Goal: Task Accomplishment & Management: Use online tool/utility

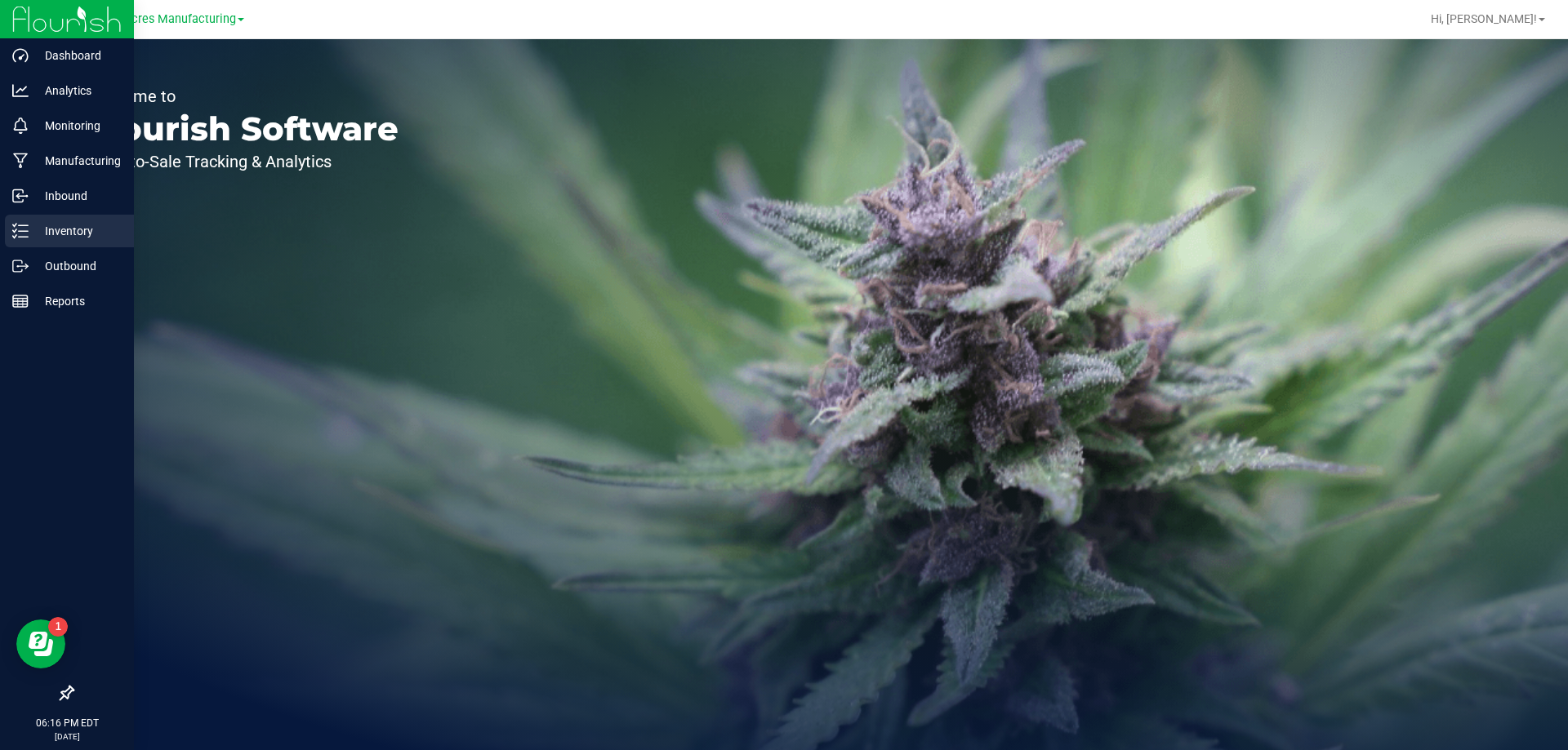
click at [55, 231] on p "Inventory" at bounding box center [77, 231] width 98 height 19
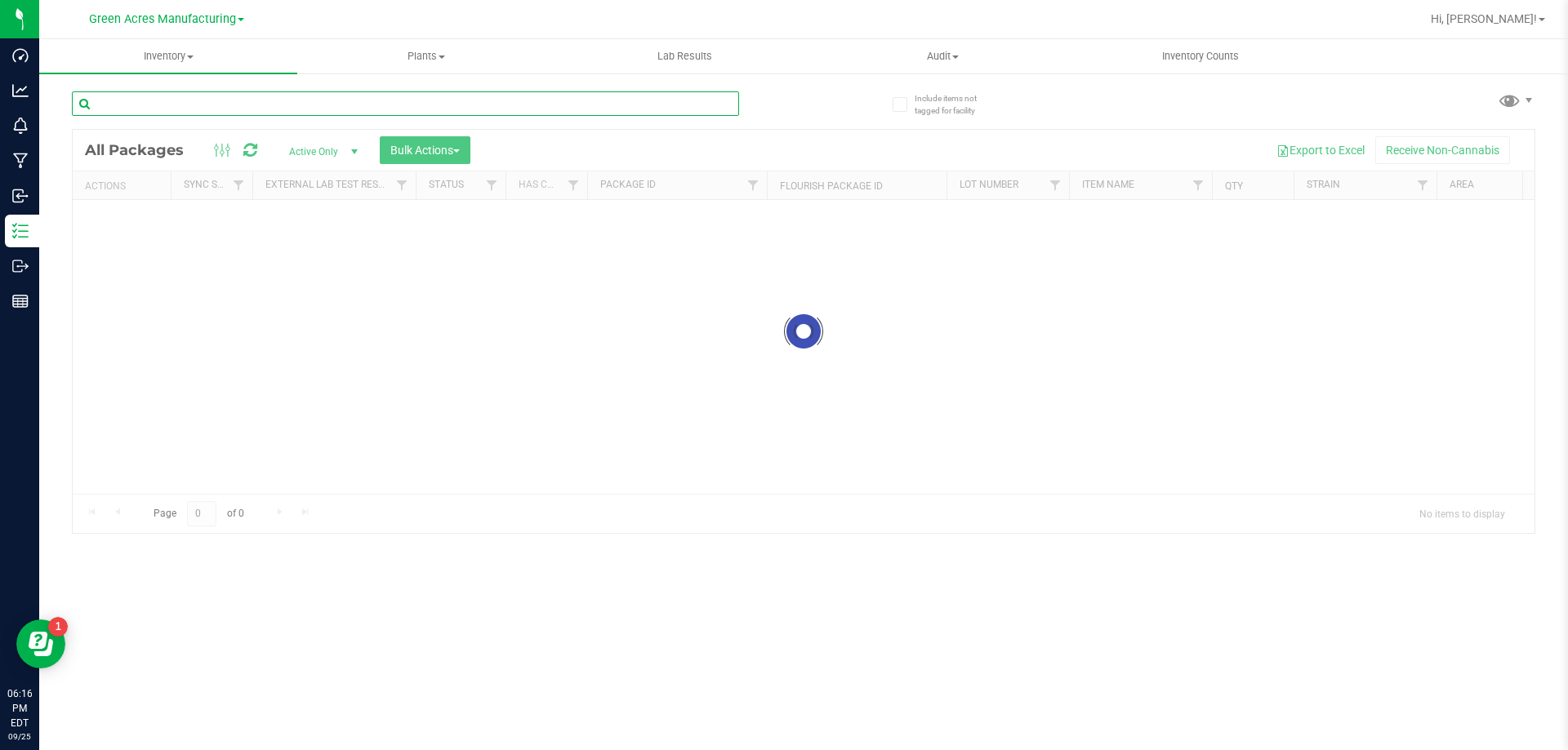
click at [239, 102] on input "text" at bounding box center [405, 104] width 667 height 25
type input "s"
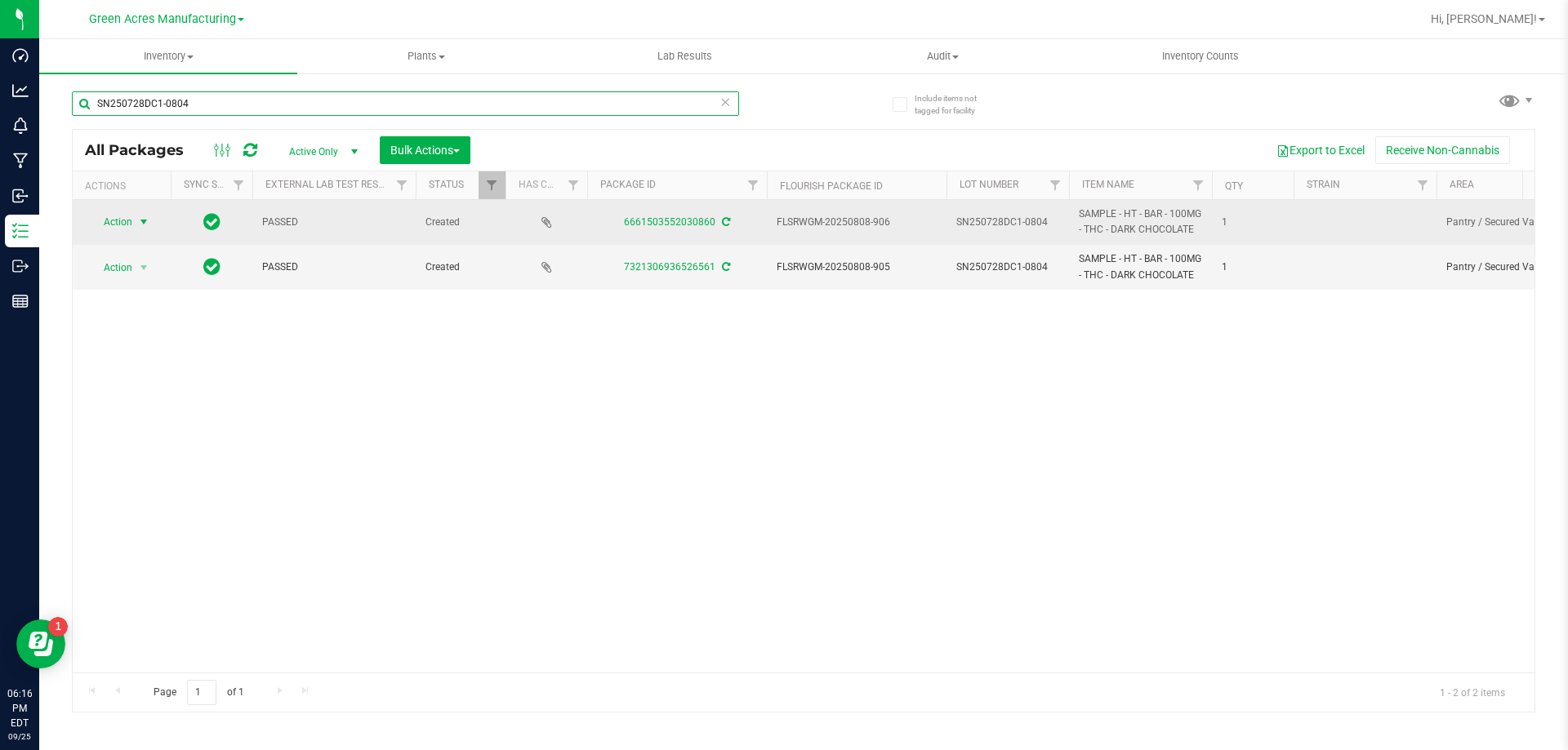
type input "SN250728DC1-0804"
click at [124, 223] on span "Action" at bounding box center [111, 222] width 44 height 23
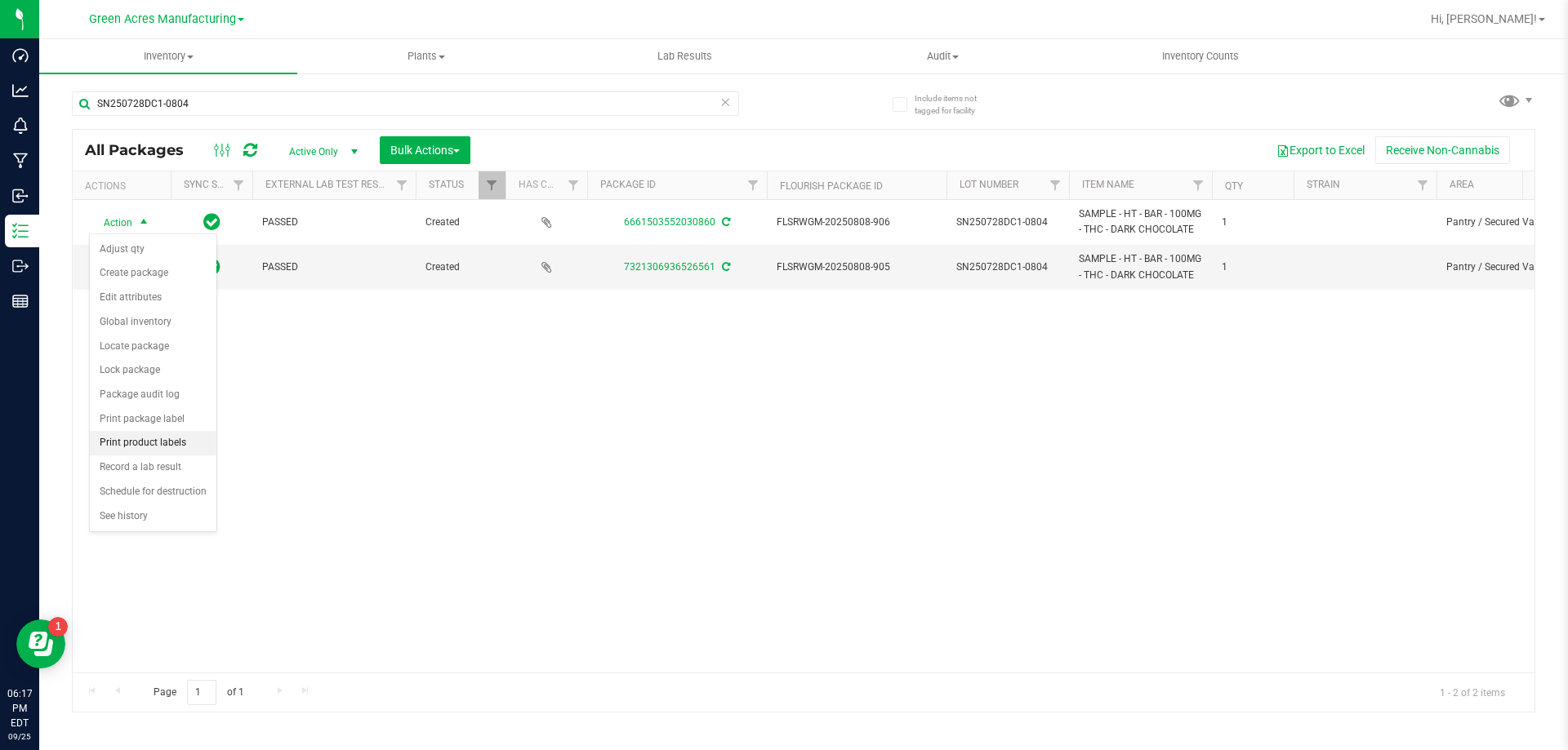
click at [172, 445] on li "Print product labels" at bounding box center [153, 443] width 126 height 25
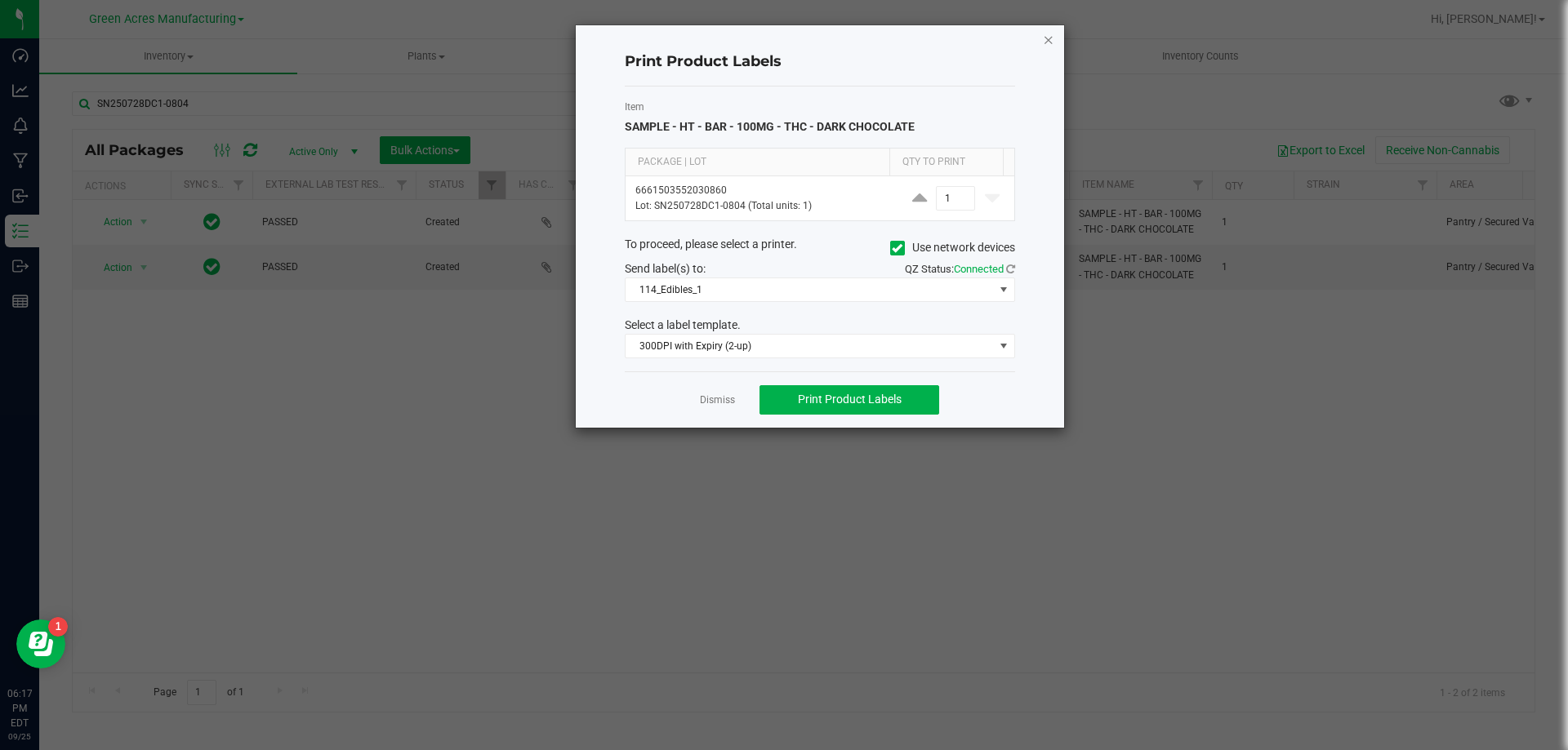
click at [1049, 40] on icon "button" at bounding box center [1048, 39] width 11 height 19
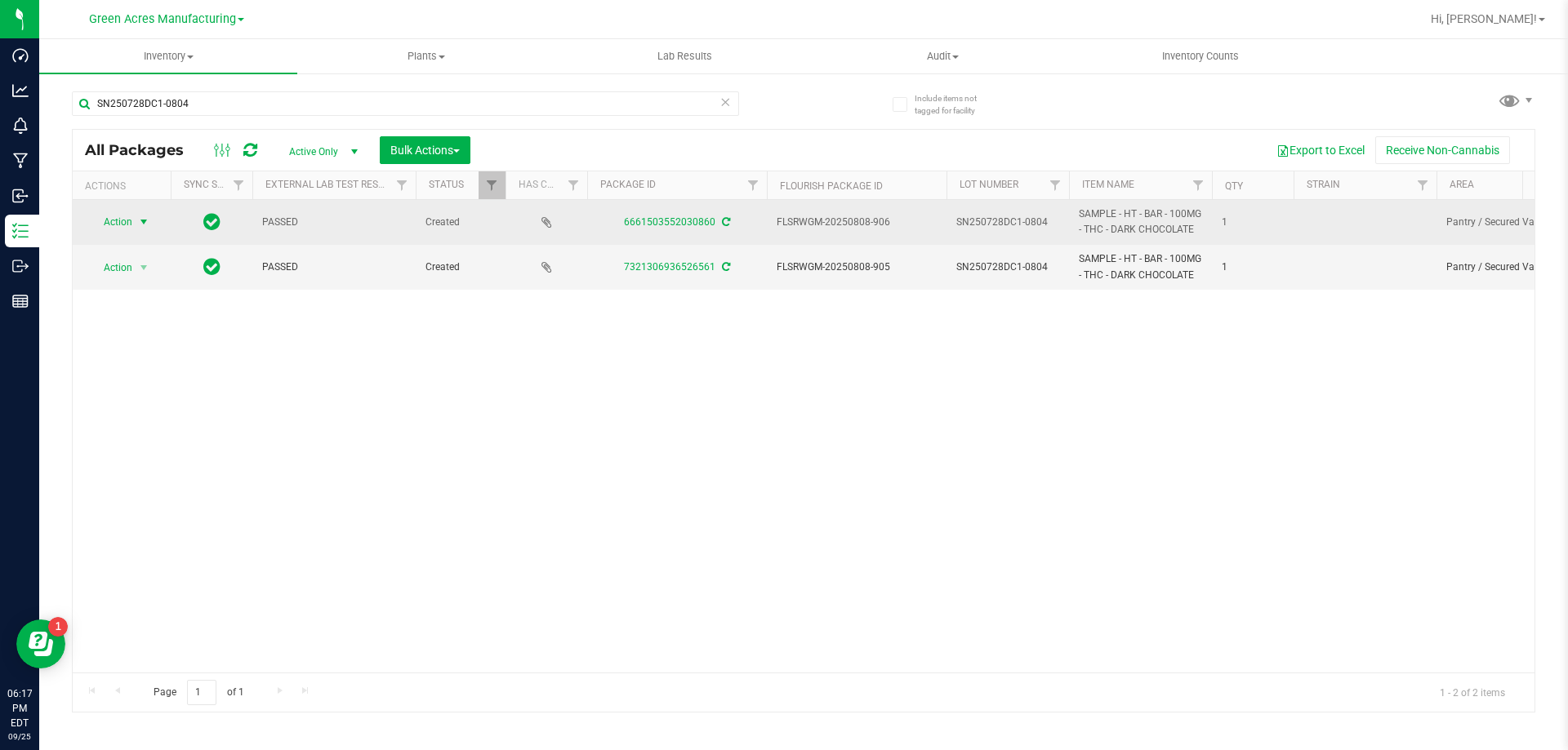
click at [116, 224] on span "Action" at bounding box center [111, 222] width 44 height 23
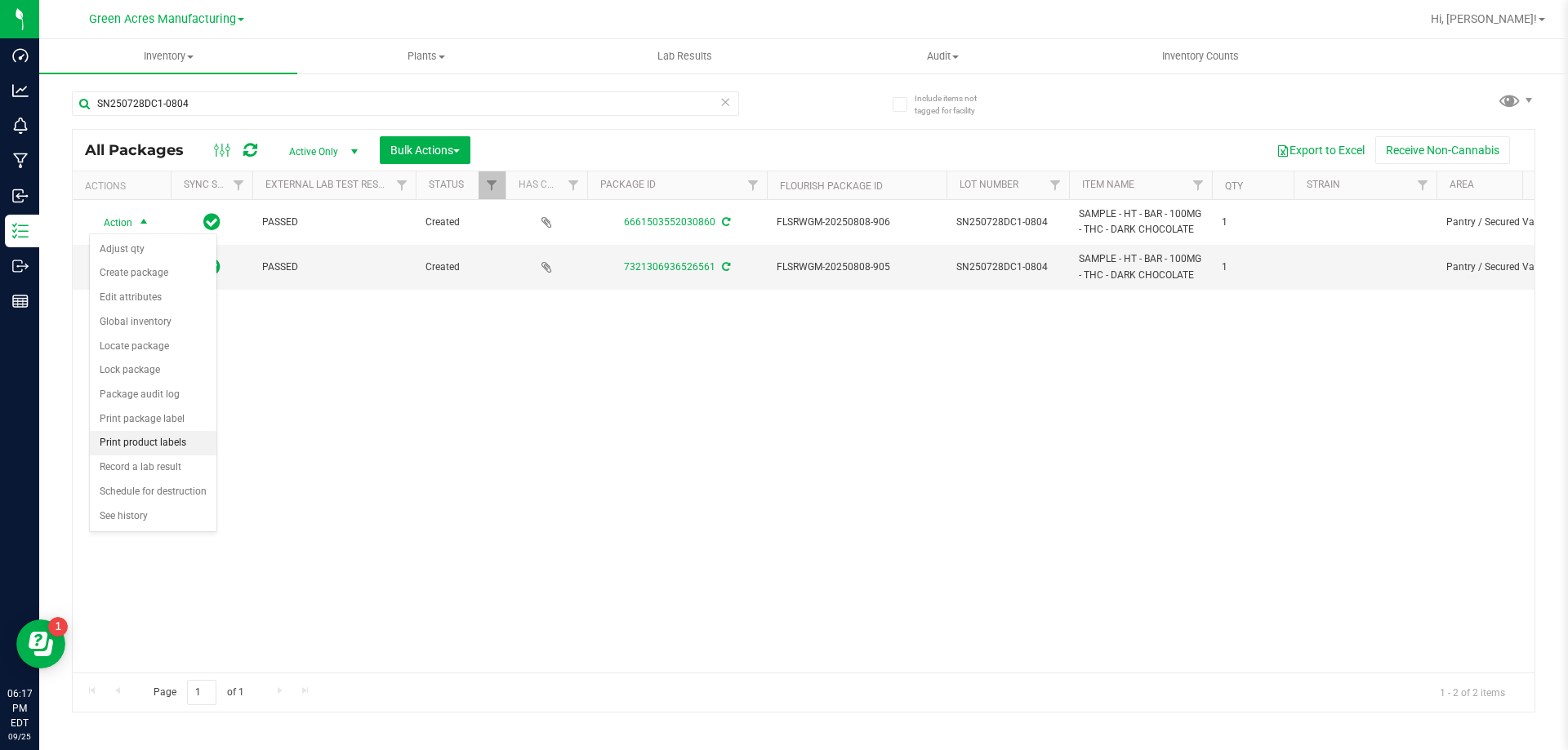
click at [148, 446] on li "Print product labels" at bounding box center [153, 443] width 126 height 25
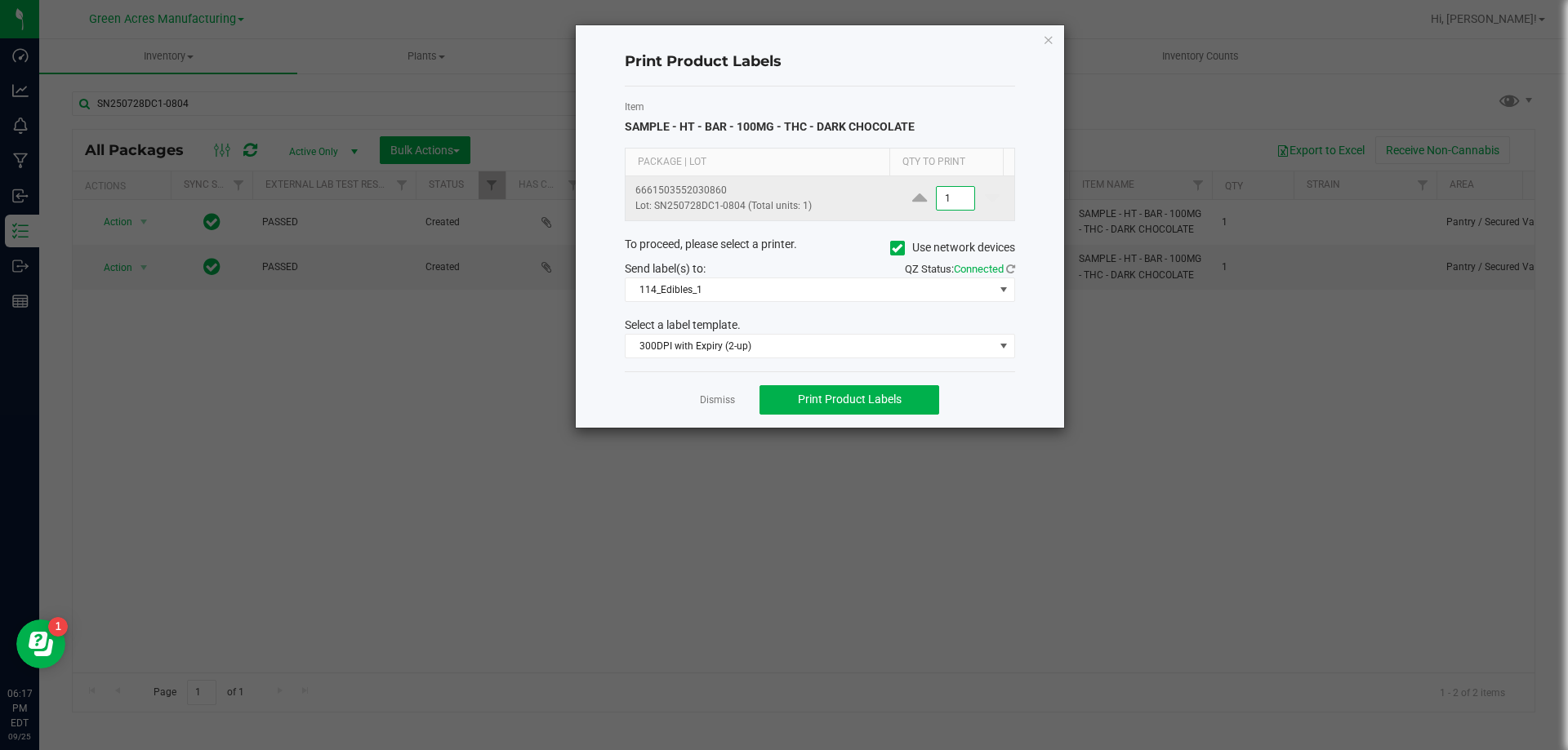
click at [936, 190] on input "1" at bounding box center [955, 199] width 38 height 23
click at [887, 394] on span "Print Product Labels" at bounding box center [849, 399] width 103 height 13
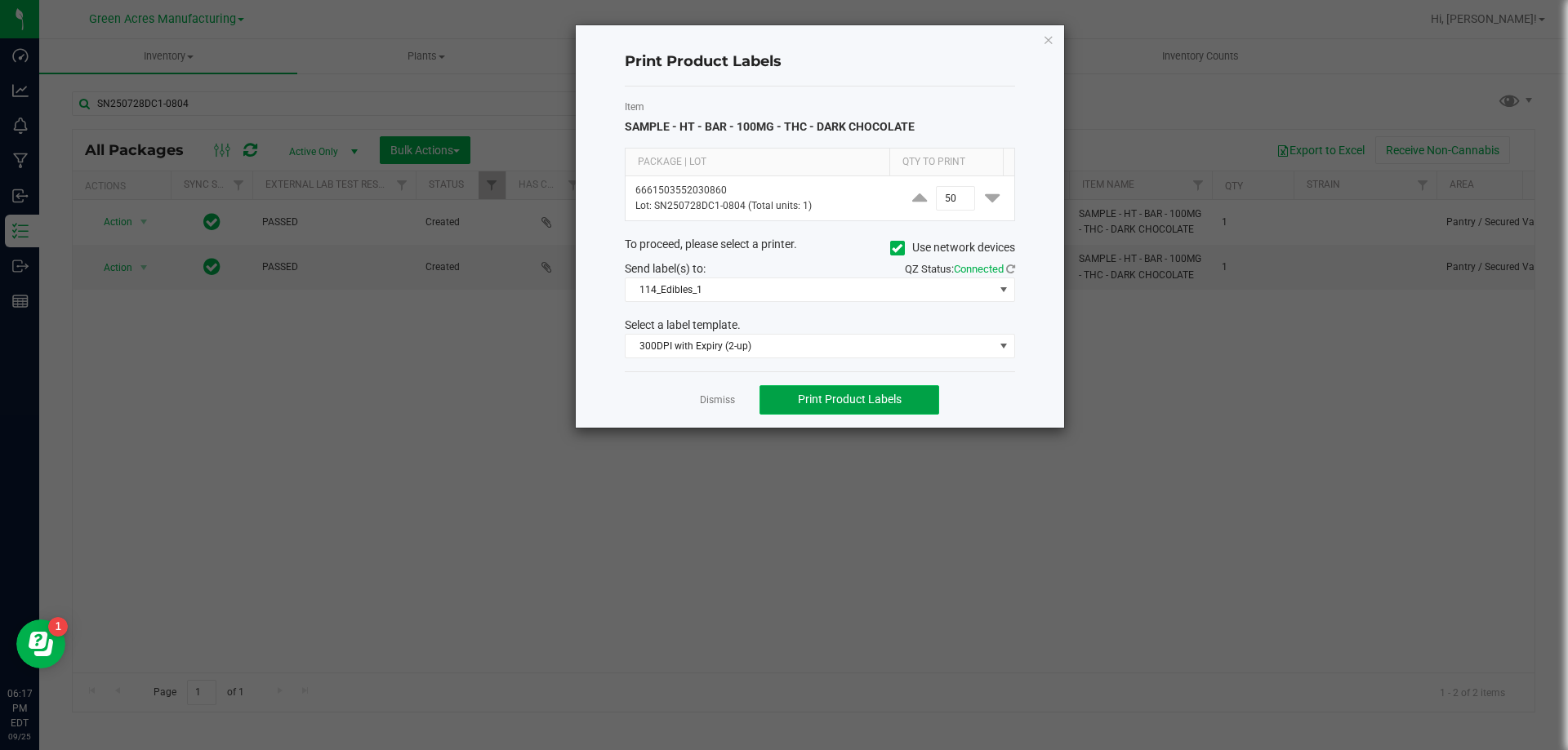
click at [886, 394] on span "Print Product Labels" at bounding box center [849, 399] width 103 height 13
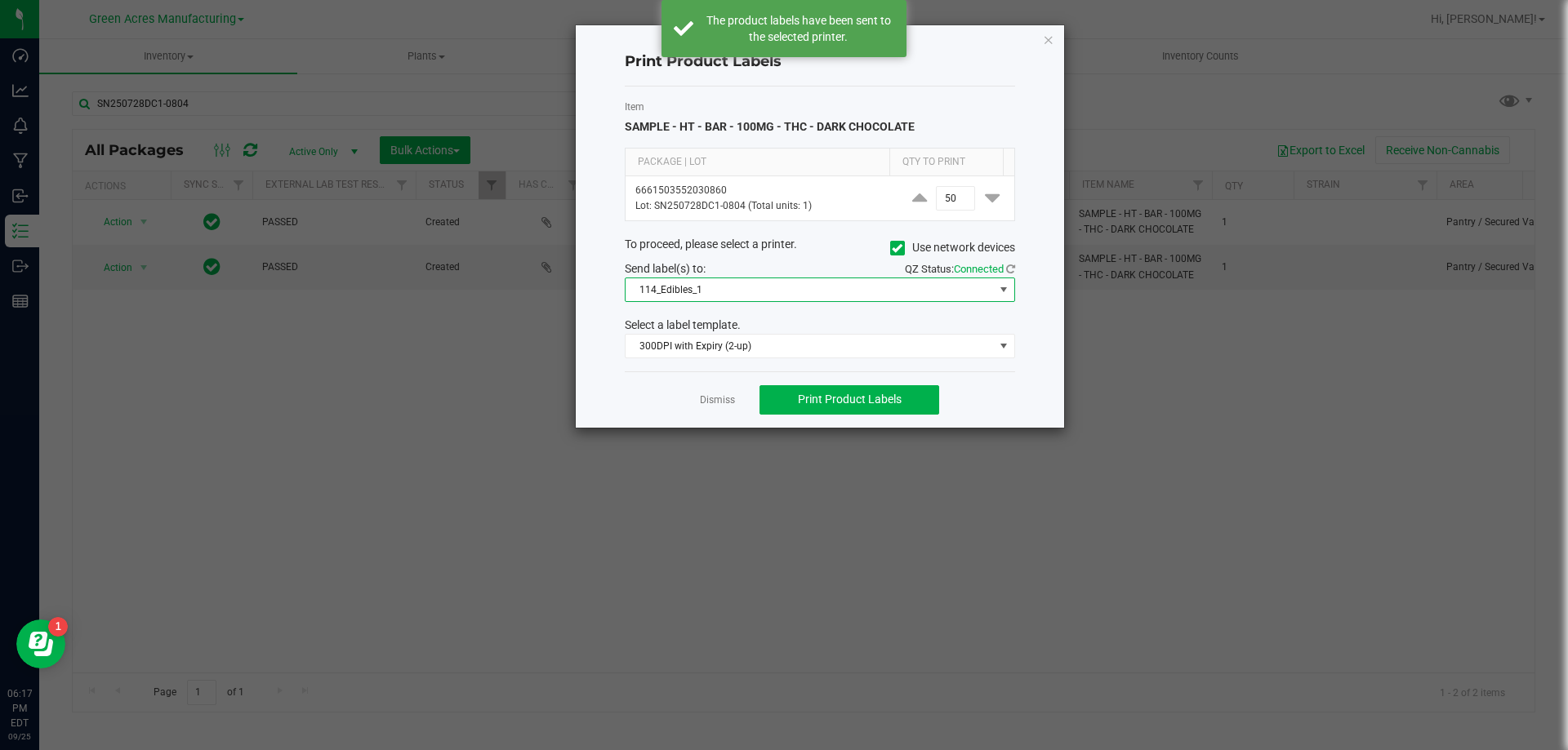
click at [826, 294] on span "114_Edibles_1" at bounding box center [809, 290] width 368 height 23
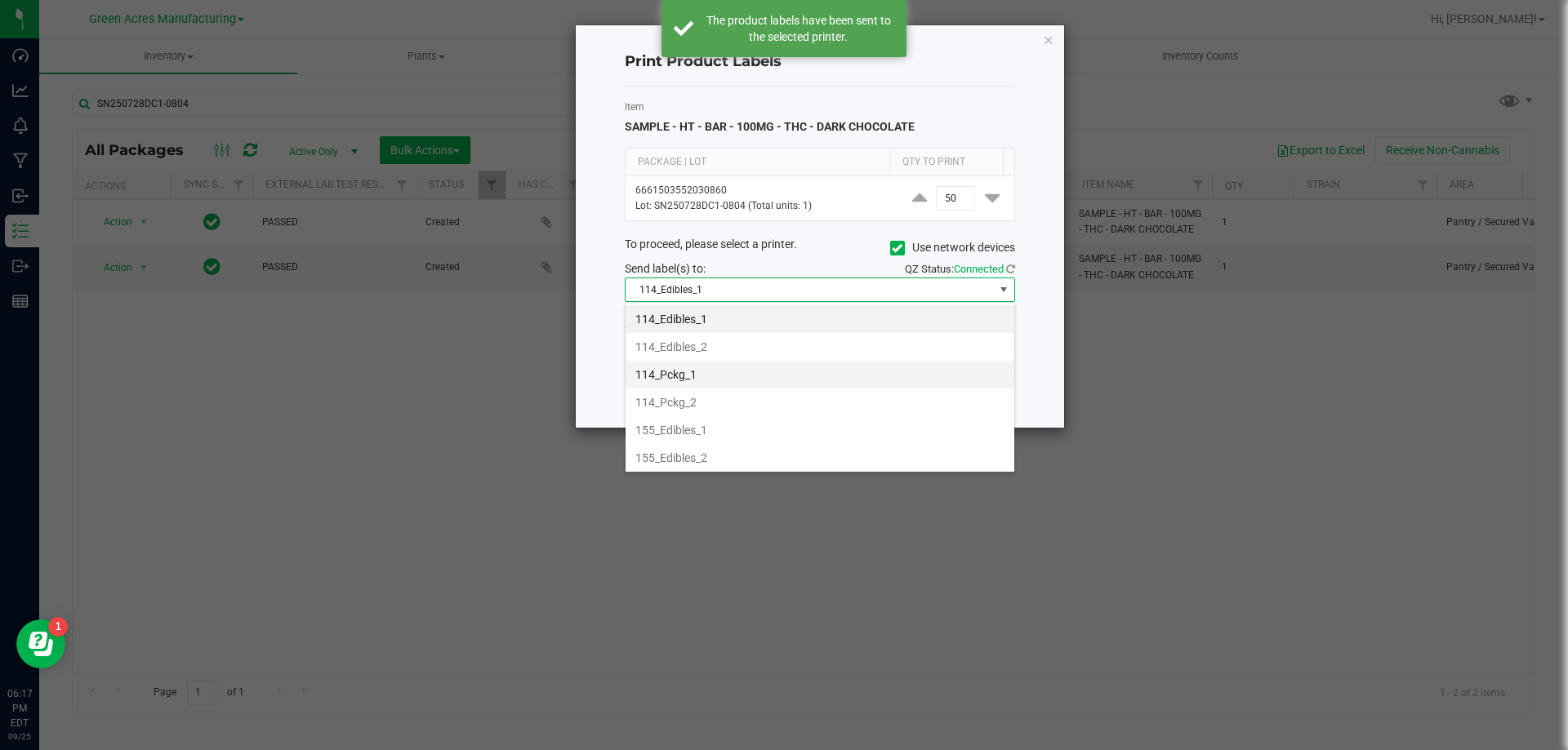
scroll to position [25, 390]
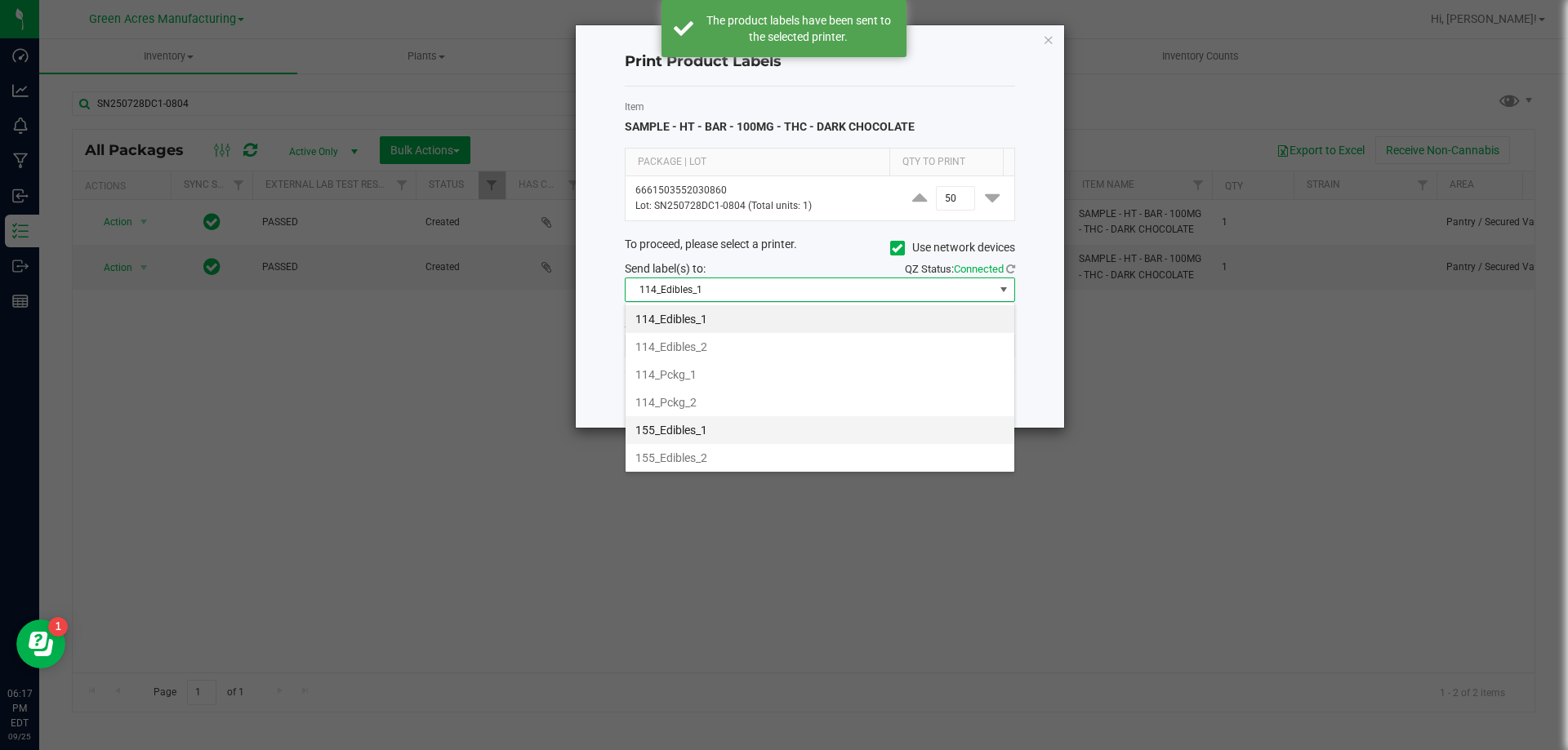
click at [815, 436] on li "155_Edibles_1" at bounding box center [820, 429] width 389 height 27
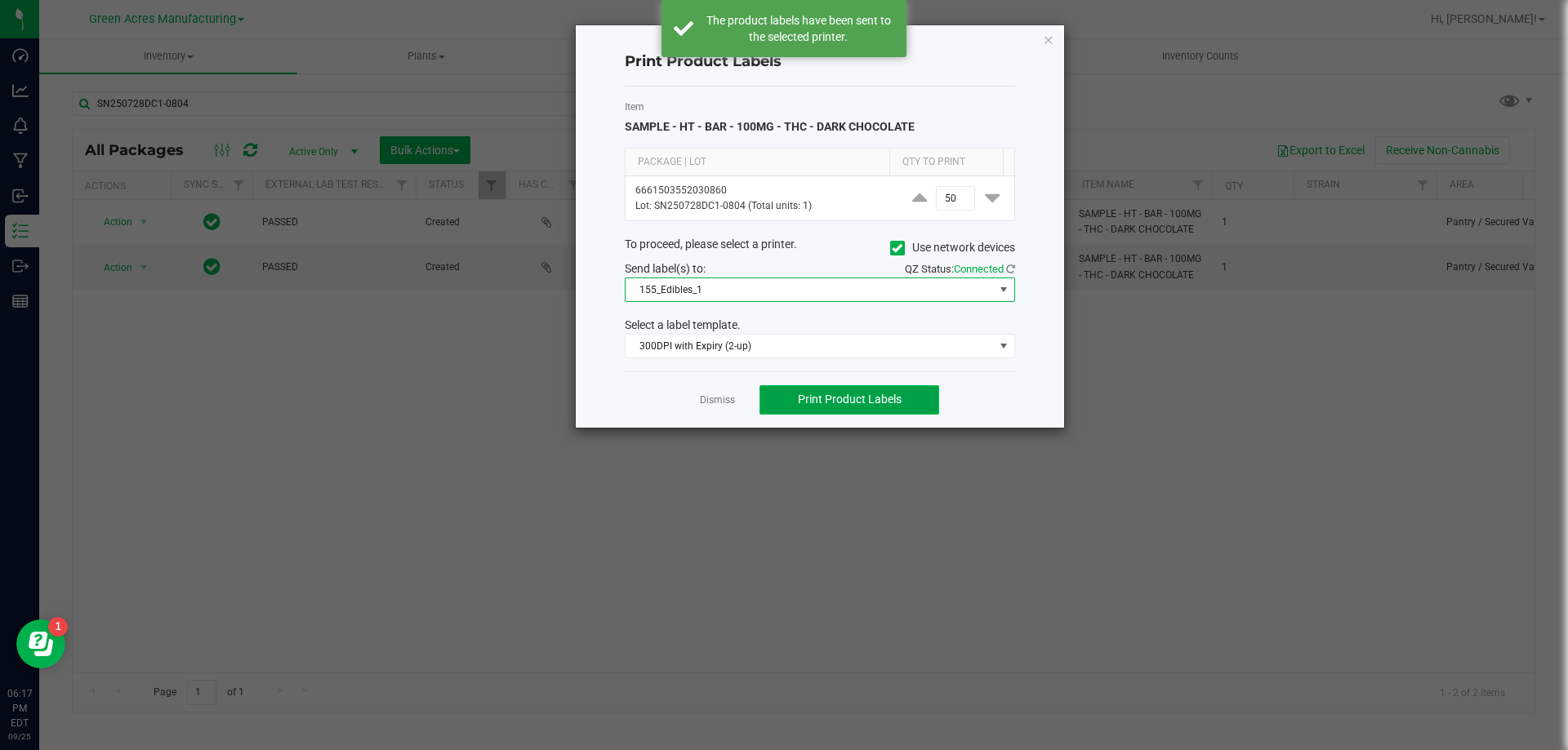
click at [858, 403] on span "Print Product Labels" at bounding box center [849, 399] width 103 height 13
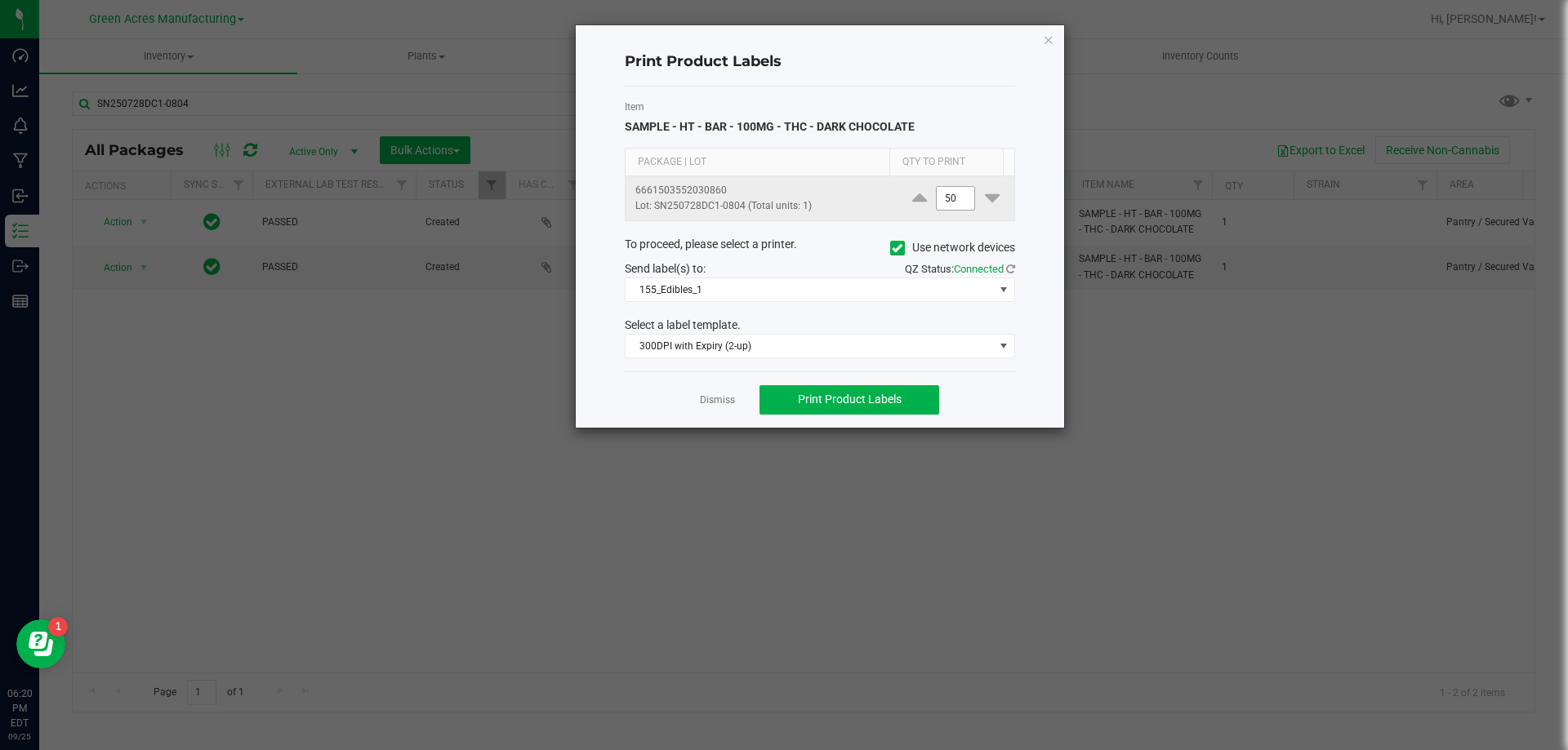
drag, startPoint x: 947, startPoint y: 205, endPoint x: 926, endPoint y: 206, distance: 21.0
click at [949, 202] on input "50" at bounding box center [955, 199] width 38 height 23
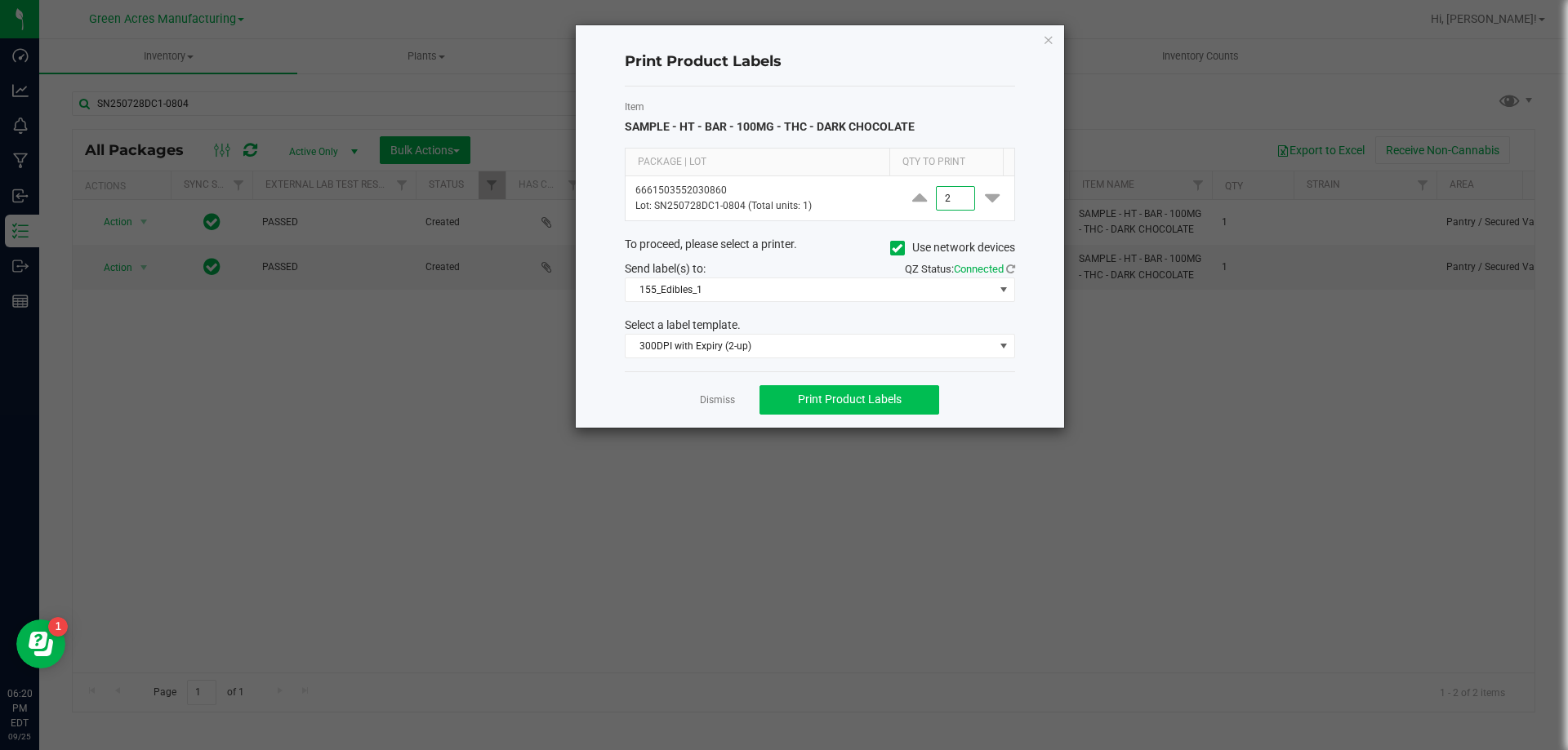
type input "2"
click at [841, 398] on span "Print Product Labels" at bounding box center [849, 399] width 103 height 13
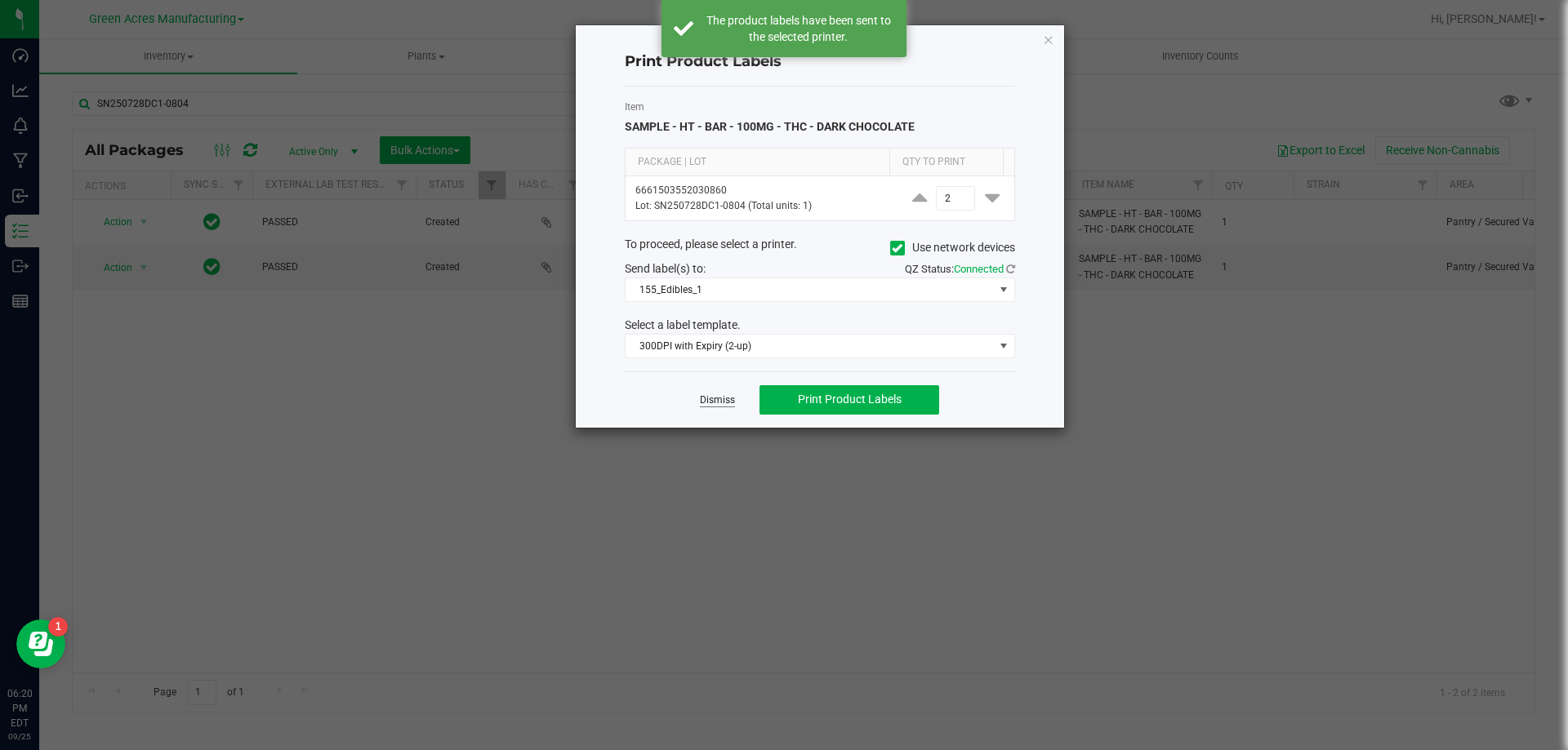
click at [727, 404] on link "Dismiss" at bounding box center [717, 401] width 35 height 14
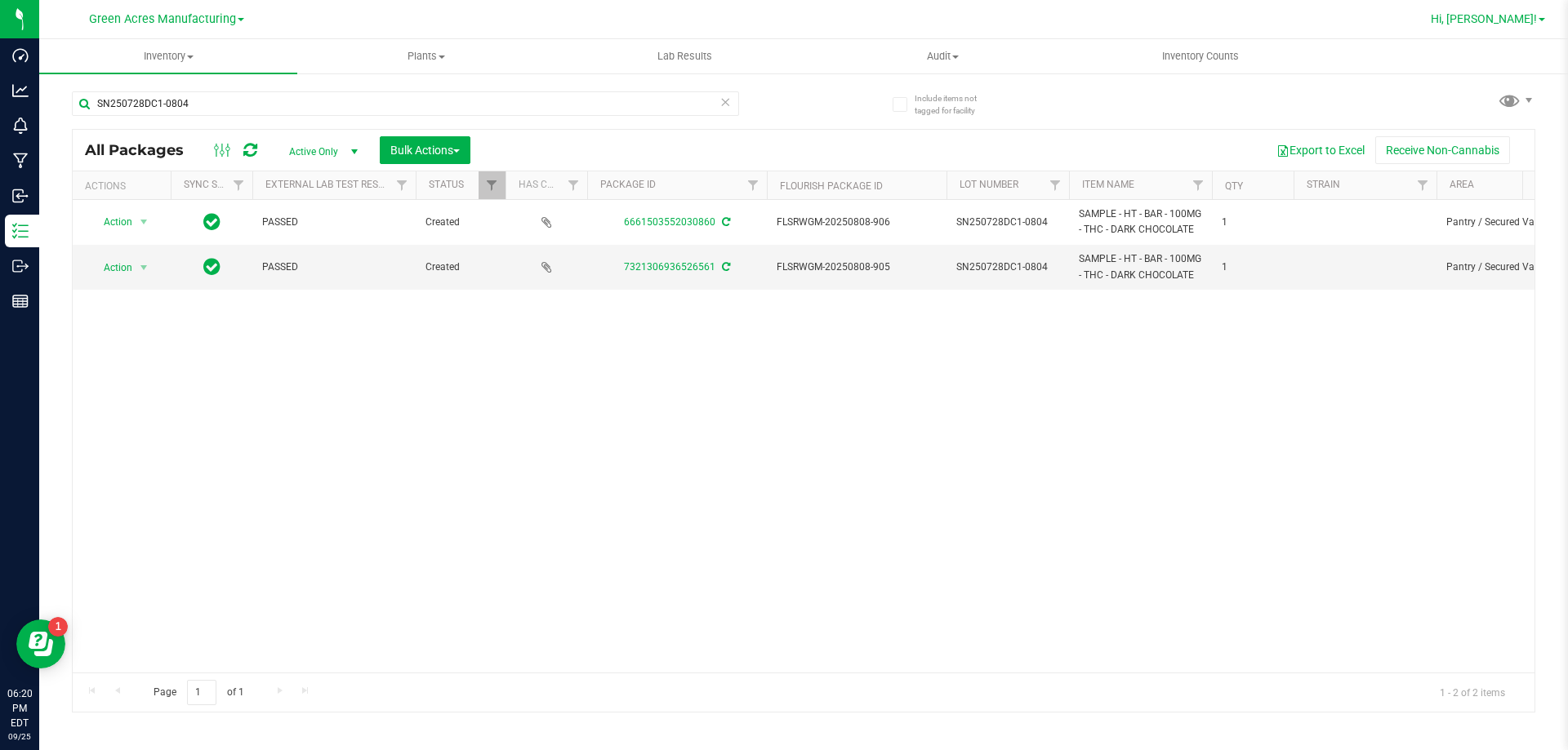
click at [1501, 19] on span "Hi, [PERSON_NAME]!" at bounding box center [1483, 19] width 106 height 13
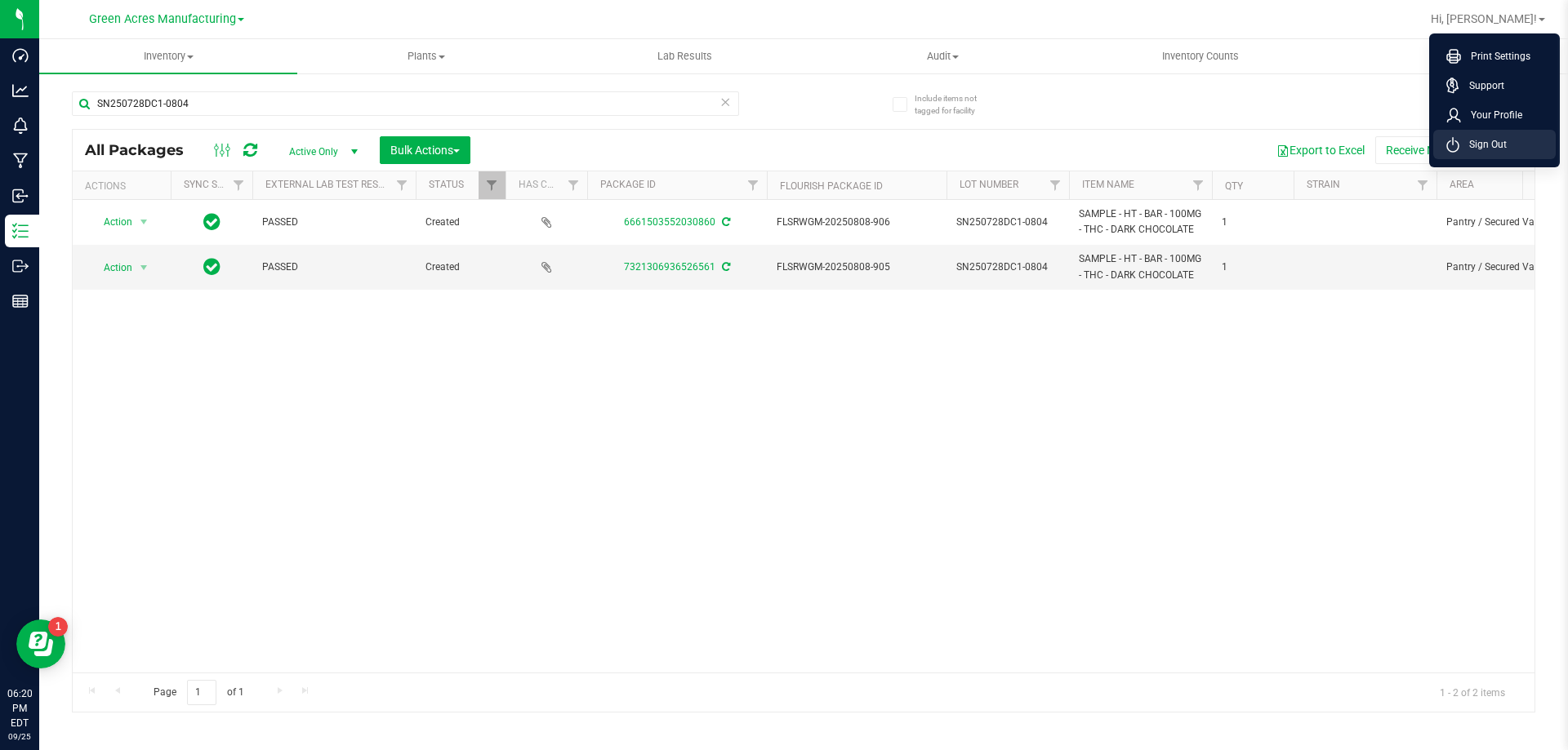
click at [1478, 143] on span "Sign Out" at bounding box center [1483, 144] width 48 height 16
